Goal: Task Accomplishment & Management: Use online tool/utility

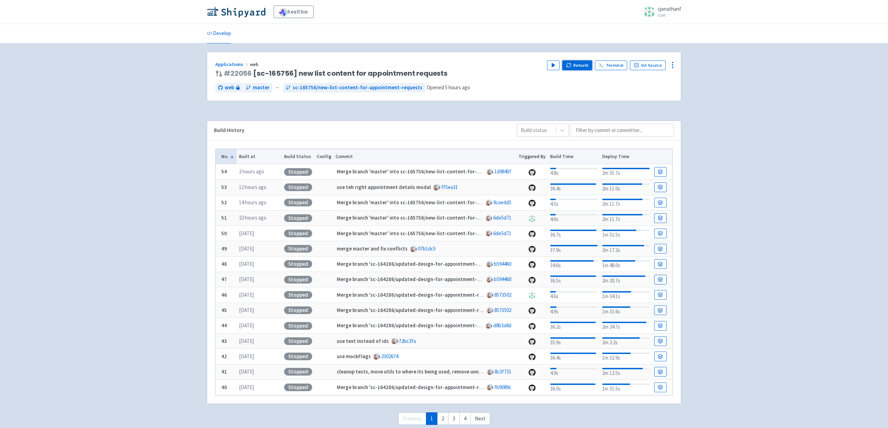
click at [582, 64] on button "Rebuild" at bounding box center [577, 65] width 30 height 10
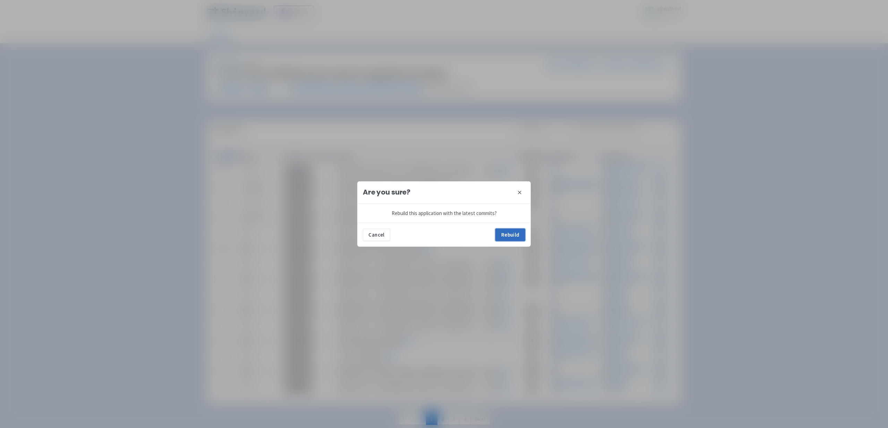
click at [507, 234] on button "Rebuild" at bounding box center [511, 234] width 30 height 12
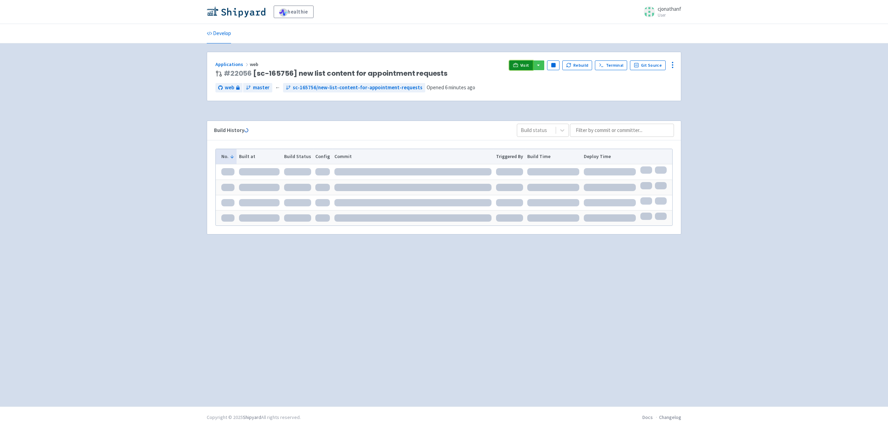
click at [518, 64] on icon at bounding box center [515, 64] width 5 height 5
